Goal: Task Accomplishment & Management: Manage account settings

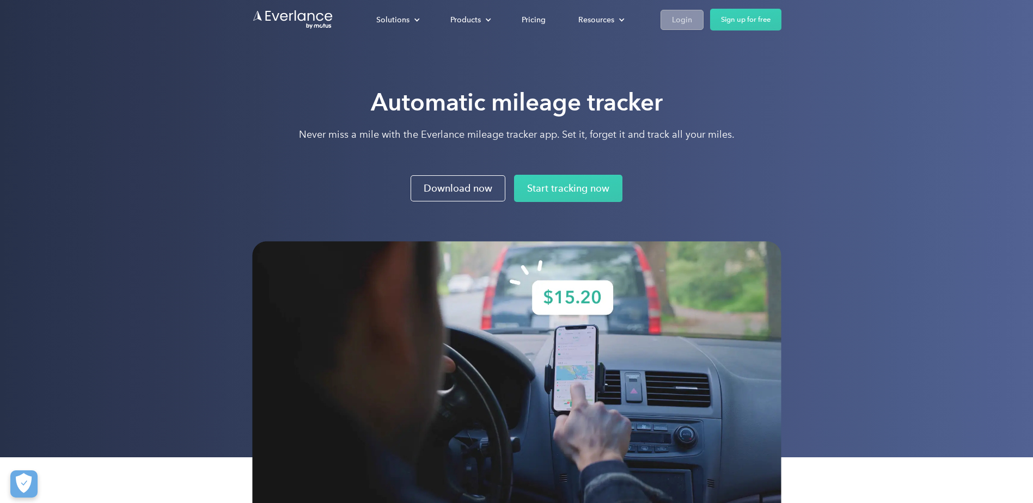
click at [679, 20] on div "Login" at bounding box center [682, 20] width 20 height 14
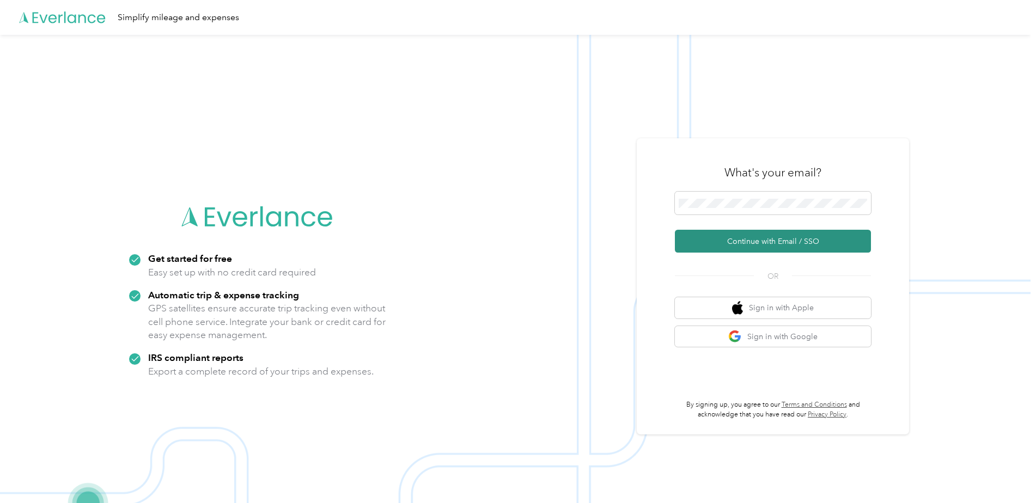
click at [734, 241] on button "Continue with Email / SSO" at bounding box center [773, 241] width 196 height 23
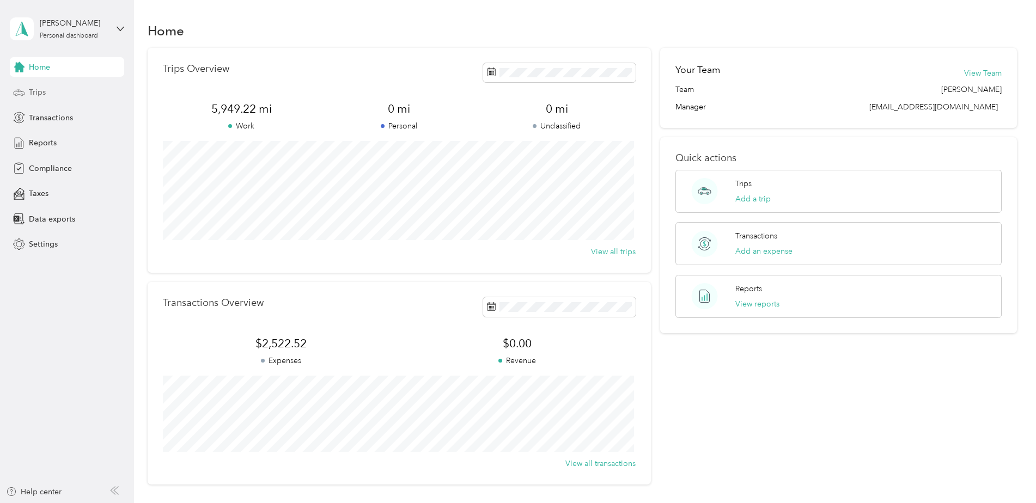
click at [52, 93] on div "Trips" at bounding box center [67, 93] width 114 height 20
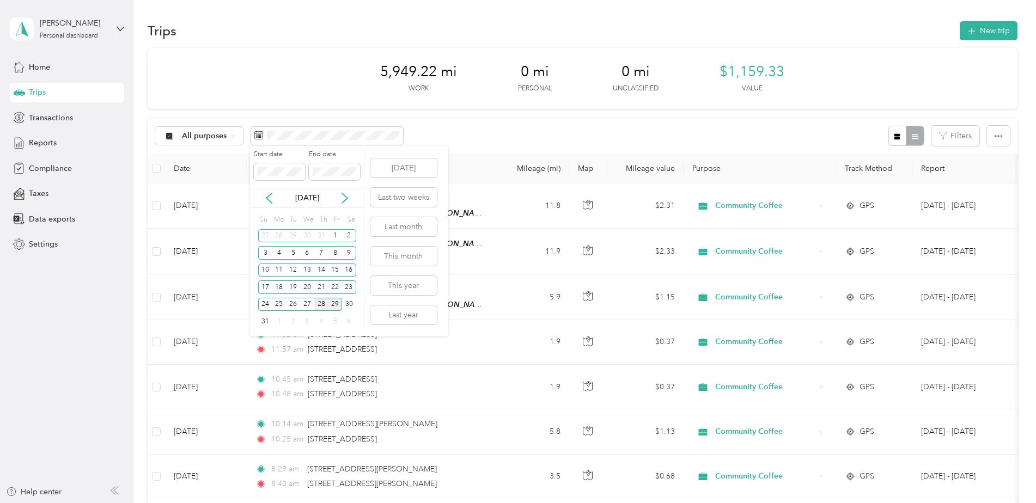
click at [326, 307] on div "28" at bounding box center [321, 305] width 14 height 14
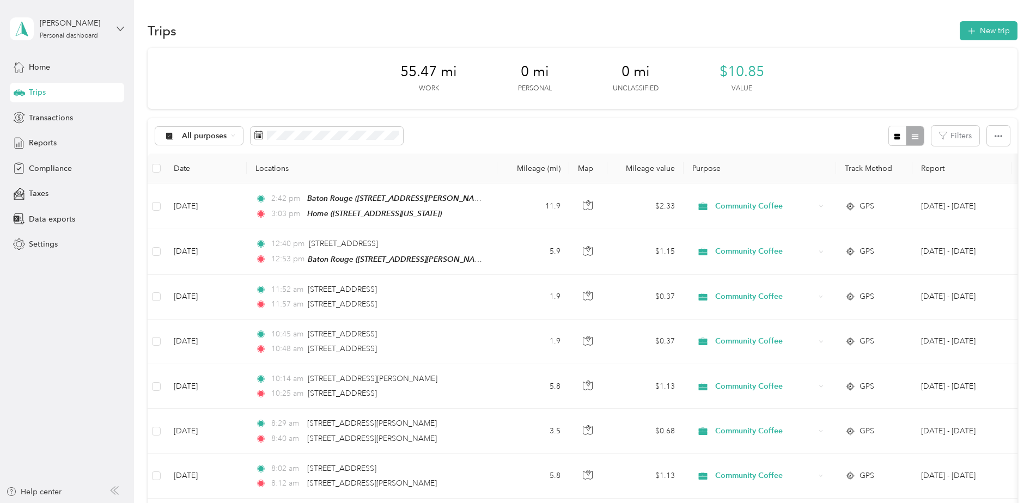
click at [118, 25] on icon at bounding box center [121, 29] width 8 height 8
click at [51, 92] on div "Log out" at bounding box center [124, 89] width 214 height 19
